Goal: Information Seeking & Learning: Learn about a topic

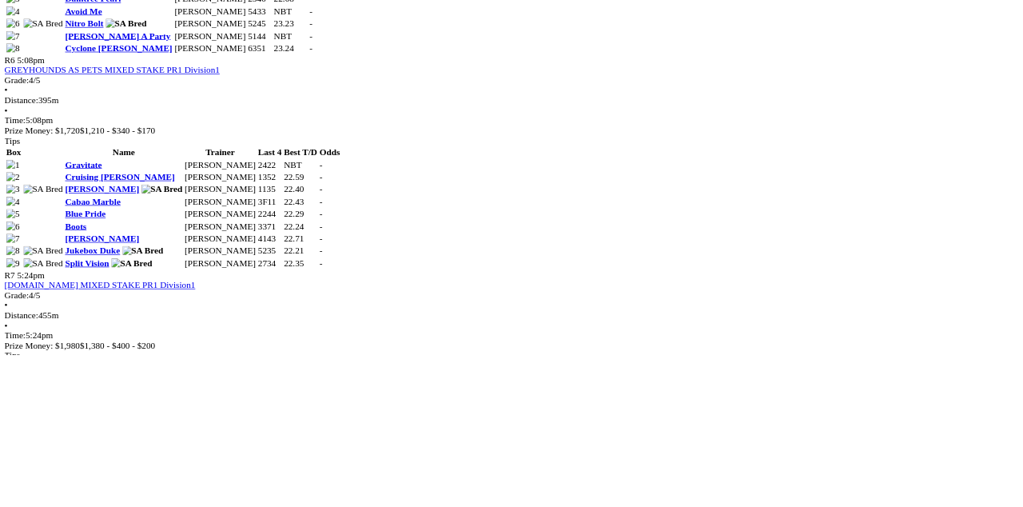
scroll to position [2048, 0]
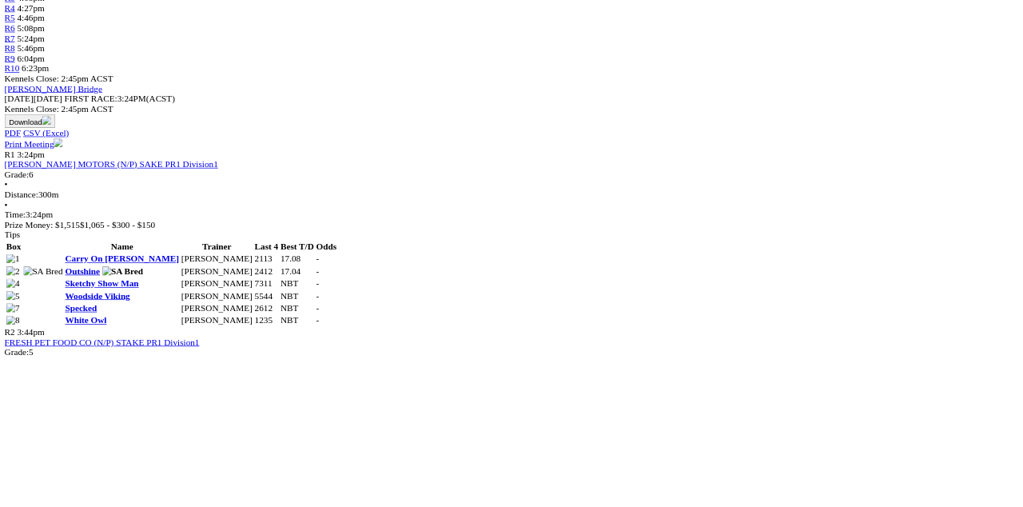
scroll to position [605, 0]
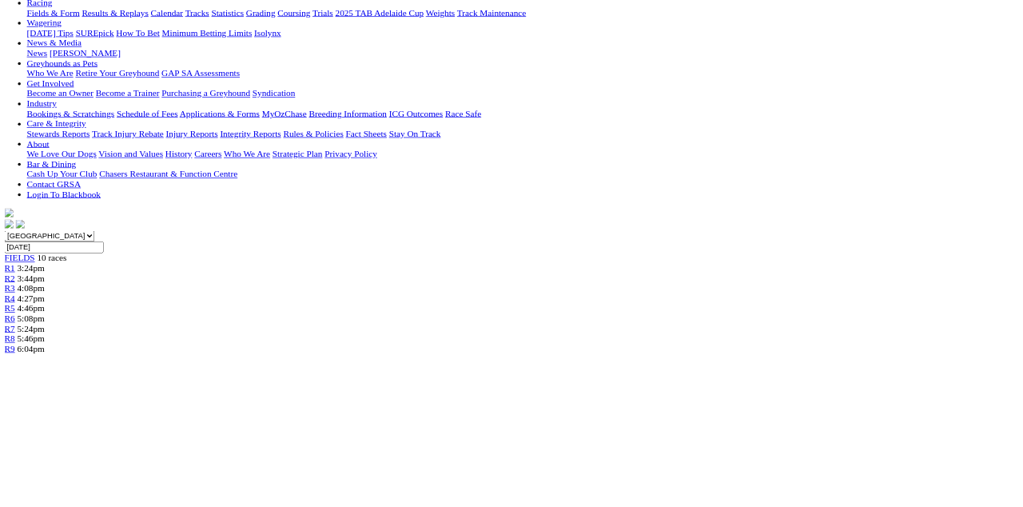
scroll to position [0, 0]
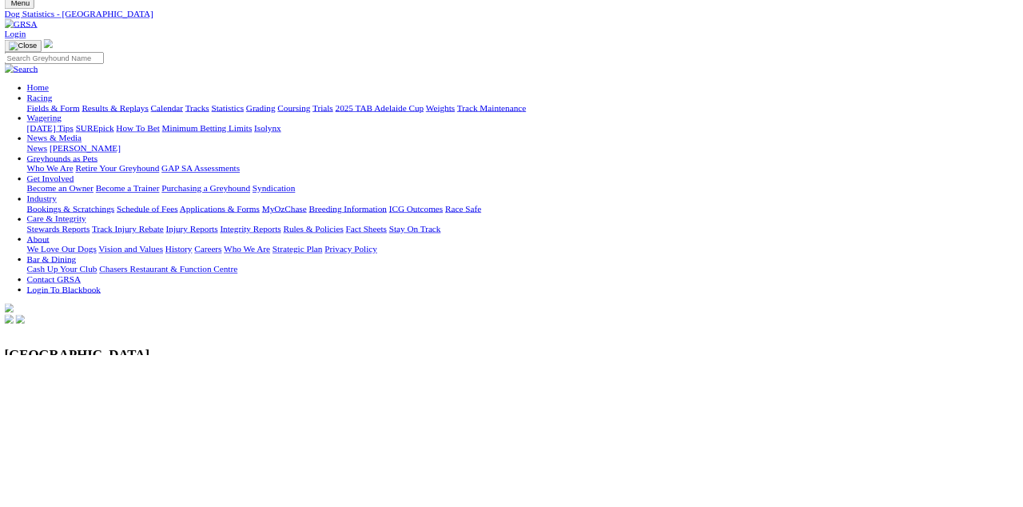
scroll to position [58, 0]
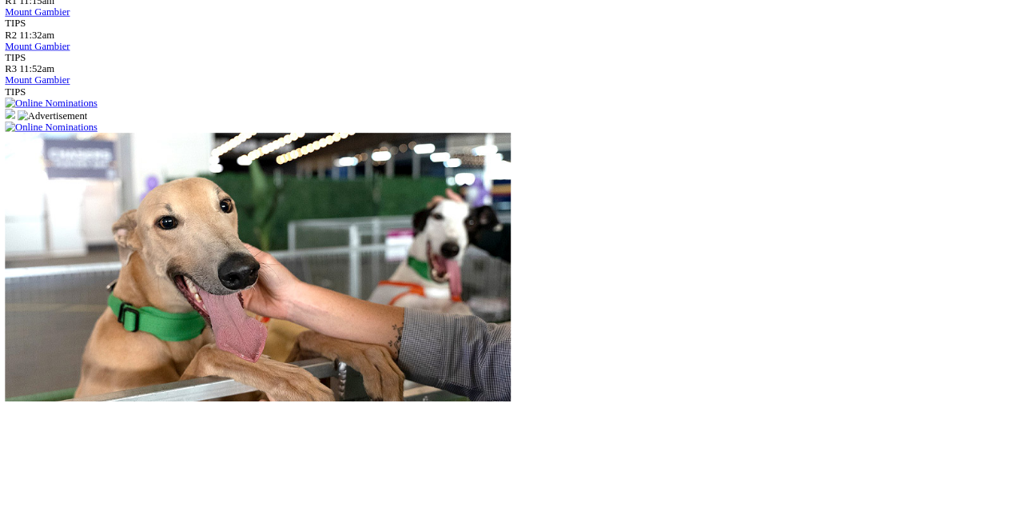
scroll to position [1184, 0]
